Goal: Find specific page/section: Find specific page/section

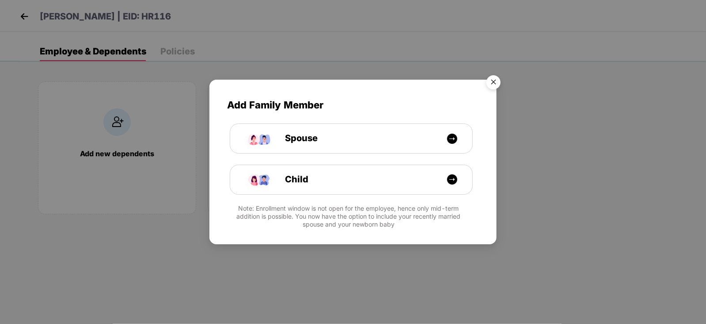
click at [495, 78] on img "Close" at bounding box center [493, 83] width 25 height 25
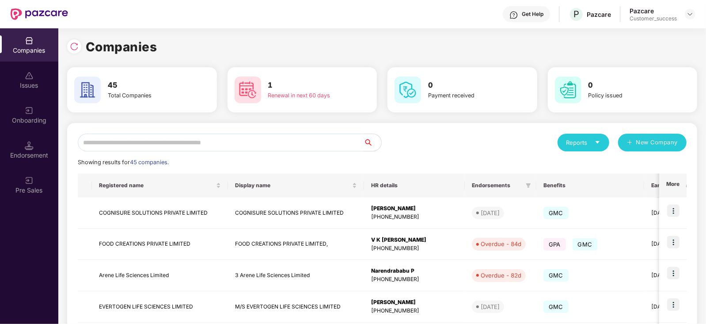
scroll to position [38, 0]
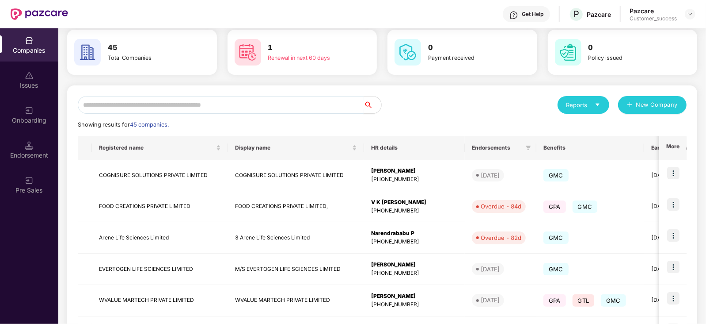
click at [154, 109] on input "text" at bounding box center [221, 105] width 286 height 18
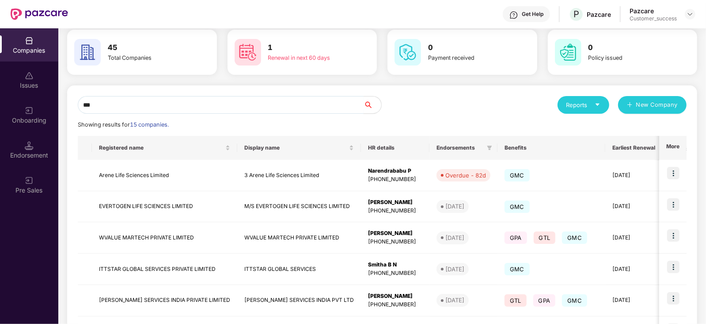
scroll to position [17, 0]
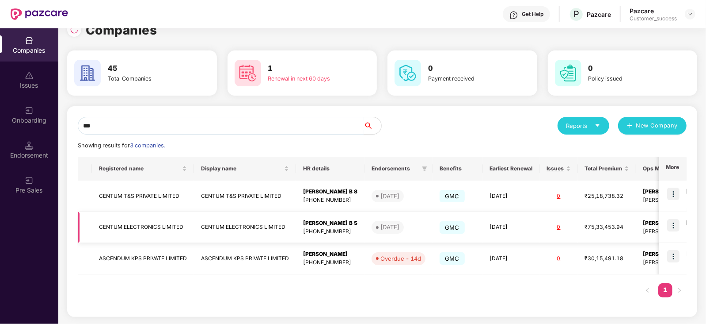
type input "***"
click at [256, 226] on td "CENTUM ELECTRONICS LIMITED" at bounding box center [245, 227] width 102 height 31
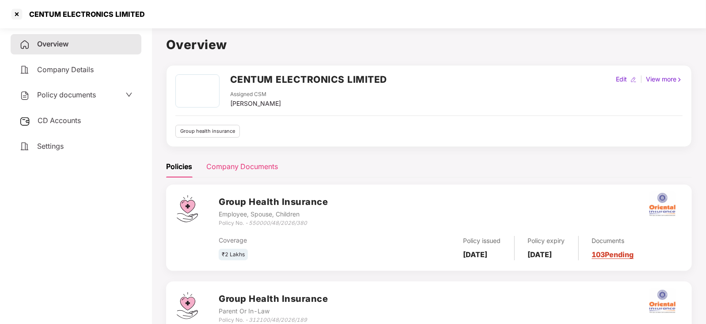
scroll to position [65, 0]
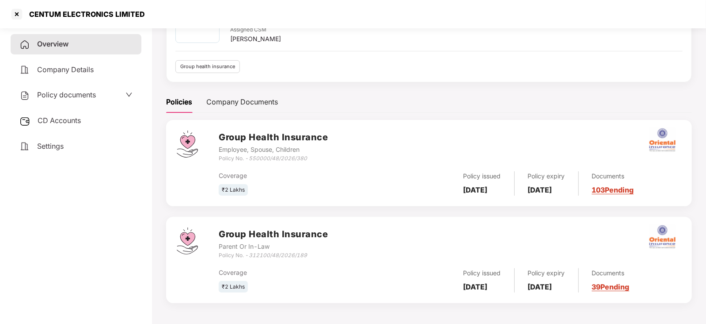
click at [625, 286] on link "39 Pending" at bounding box center [611, 286] width 38 height 9
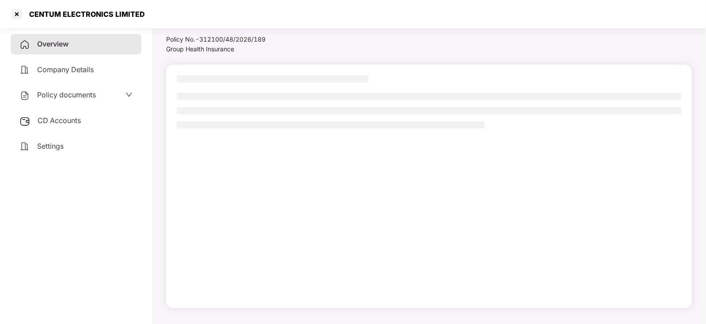
scroll to position [24, 0]
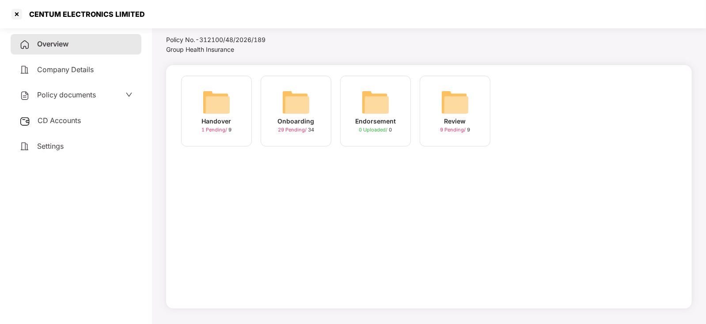
click at [298, 124] on div "Onboarding" at bounding box center [296, 121] width 37 height 10
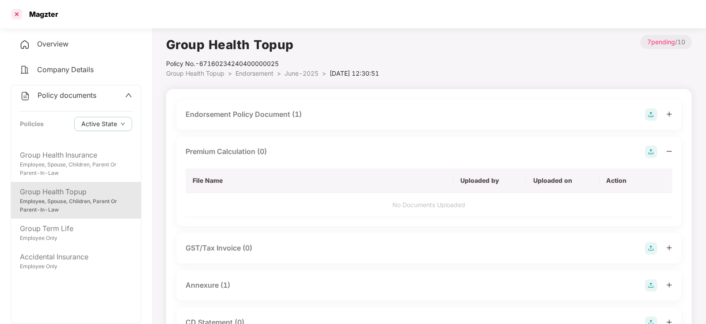
click at [17, 19] on div at bounding box center [17, 14] width 14 height 14
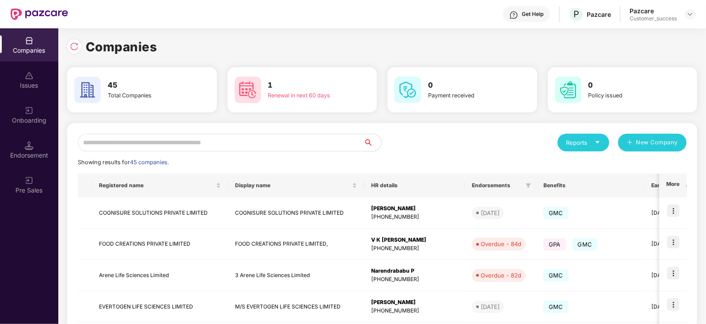
click at [145, 146] on input "text" at bounding box center [221, 142] width 286 height 18
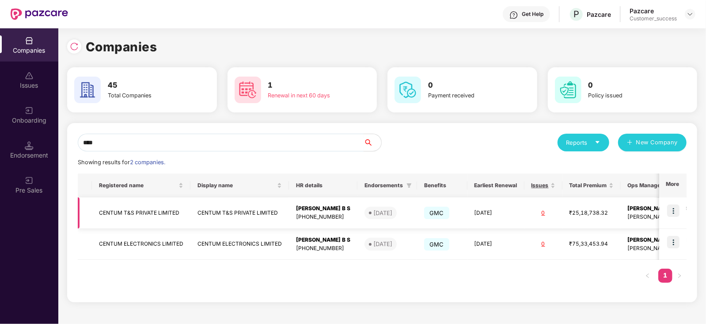
type input "****"
click at [346, 213] on div "[PHONE_NUMBER]" at bounding box center [323, 217] width 54 height 8
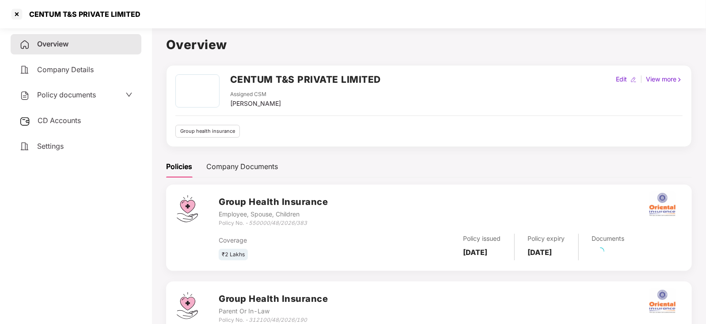
scroll to position [65, 0]
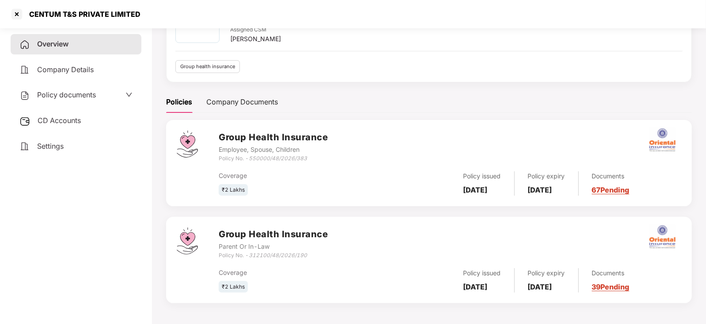
click at [628, 286] on link "39 Pending" at bounding box center [611, 286] width 38 height 9
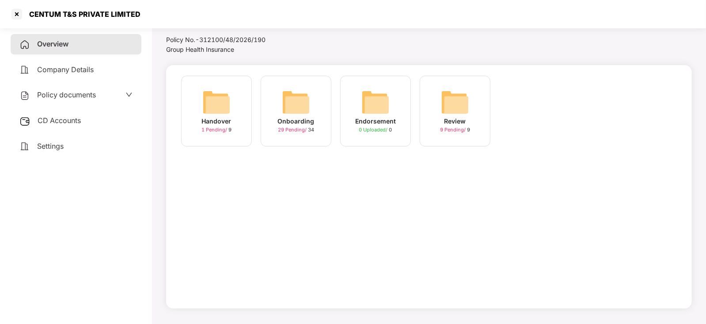
click at [296, 95] on img at bounding box center [296, 102] width 28 height 28
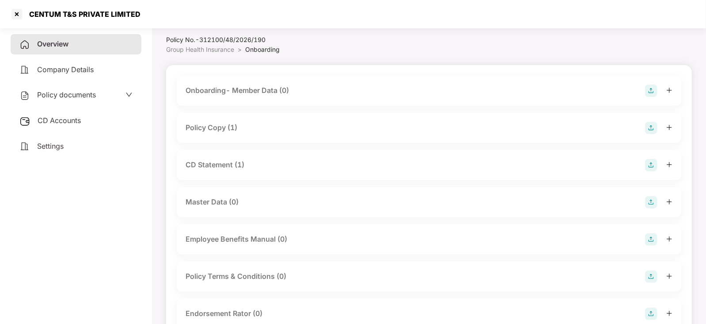
scroll to position [65, 0]
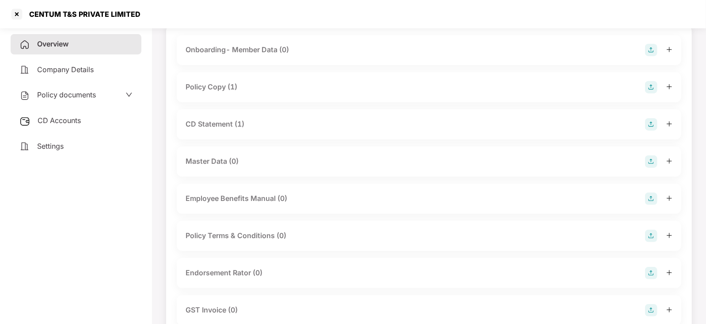
click at [216, 86] on div "Policy Copy (1)" at bounding box center [212, 86] width 52 height 11
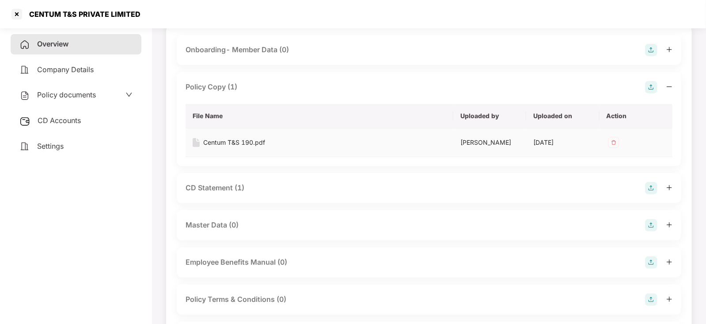
click at [224, 142] on div "Centum T&S 190.pdf" at bounding box center [234, 142] width 62 height 10
